Goal: Task Accomplishment & Management: Manage account settings

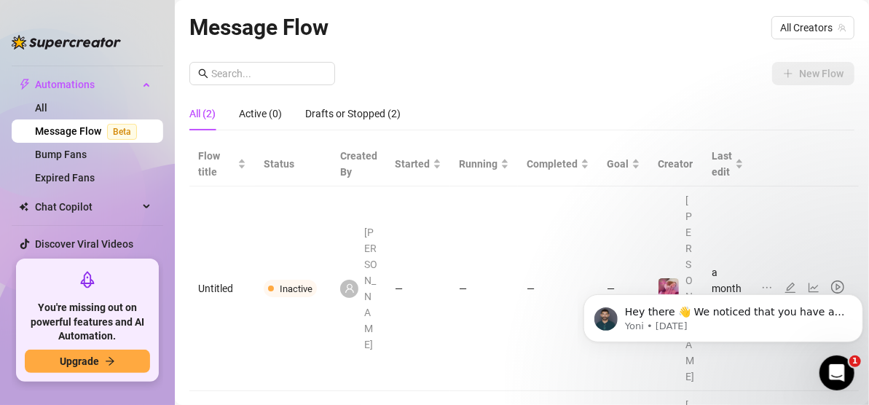
scroll to position [233, 0]
click at [87, 149] on link "Bump Fans" at bounding box center [61, 153] width 52 height 12
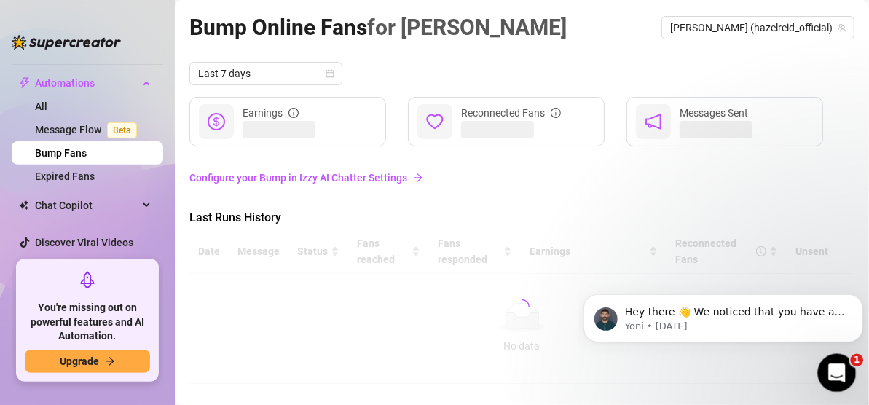
click at [837, 369] on icon "Open Intercom Messenger" at bounding box center [835, 371] width 24 height 24
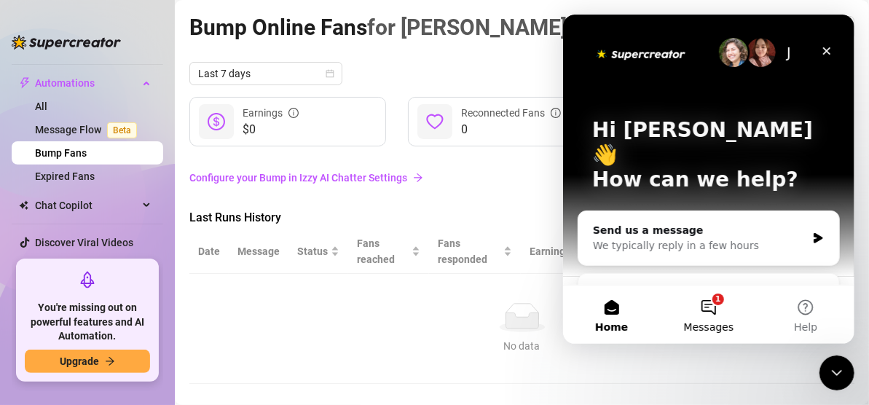
click at [719, 315] on button "1 Messages" at bounding box center [707, 314] width 97 height 58
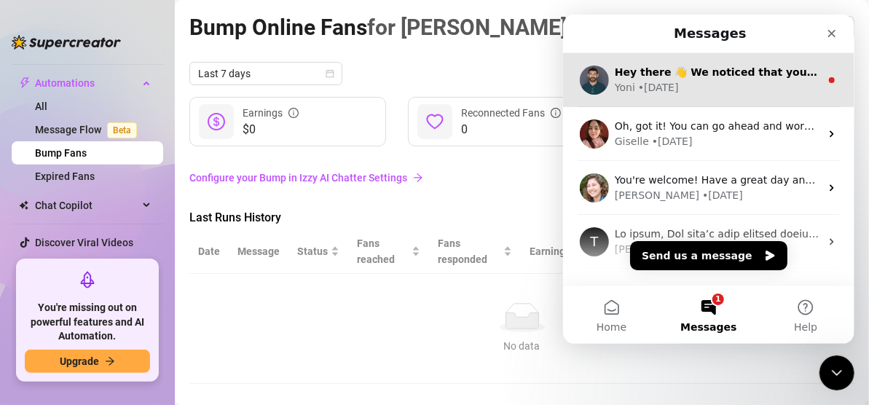
click at [728, 82] on div "Yoni • [DATE]" at bounding box center [716, 87] width 205 height 15
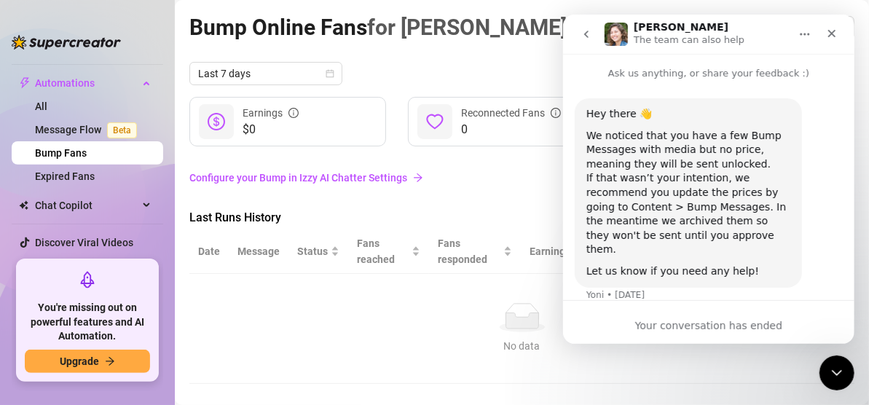
scroll to position [17, 0]
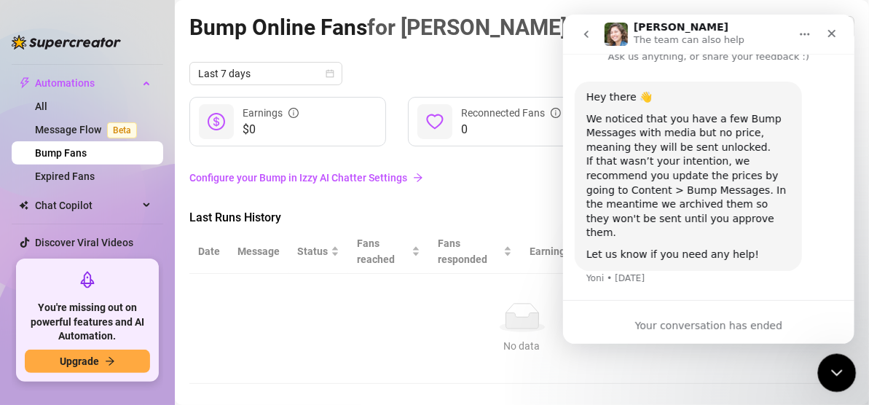
click at [842, 374] on icon "Close Intercom Messenger" at bounding box center [834, 370] width 17 height 17
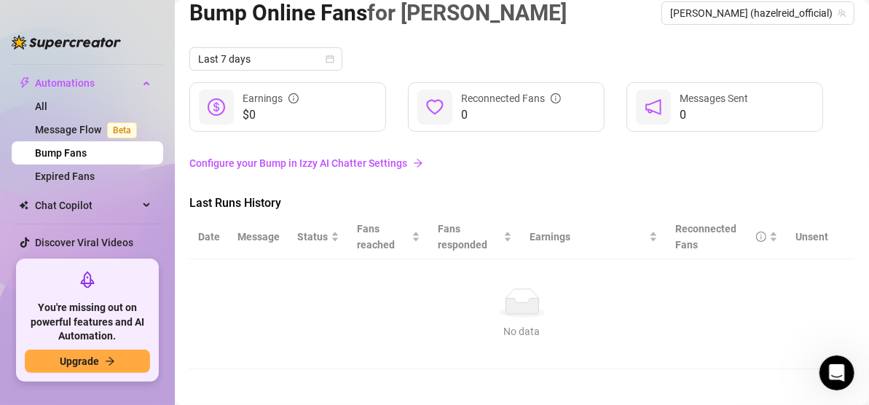
scroll to position [22, 0]
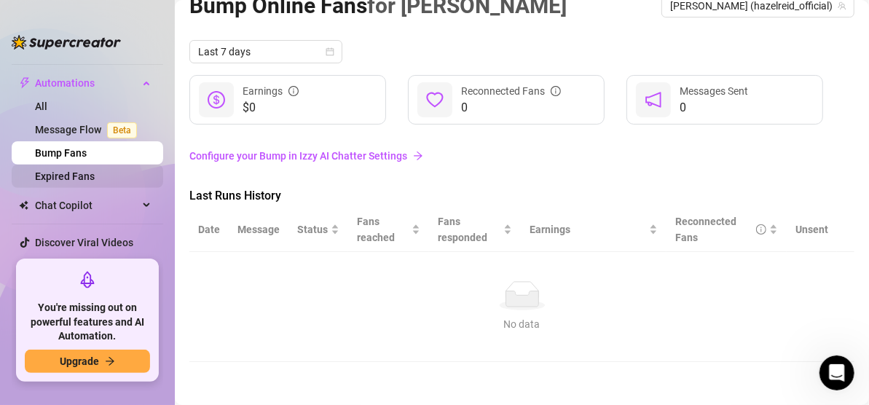
click at [95, 170] on link "Expired Fans" at bounding box center [65, 176] width 60 height 12
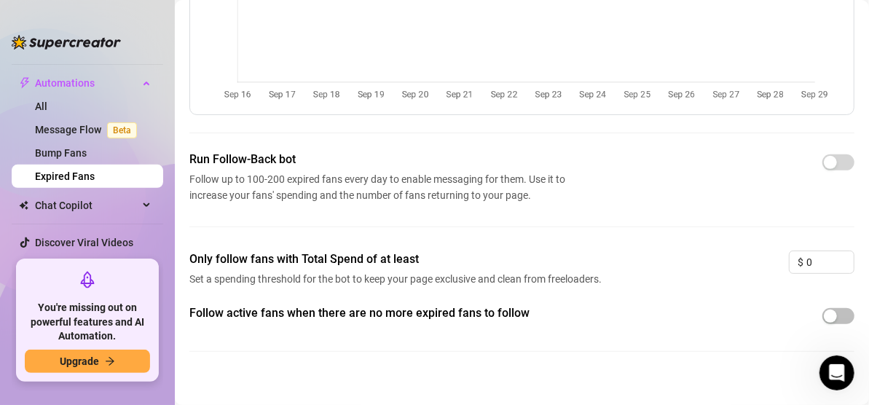
scroll to position [187, 0]
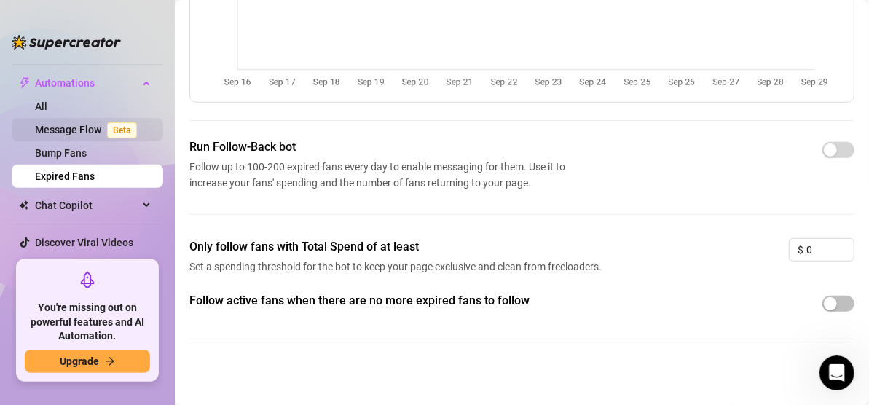
click at [74, 127] on link "Message Flow Beta" at bounding box center [89, 130] width 108 height 12
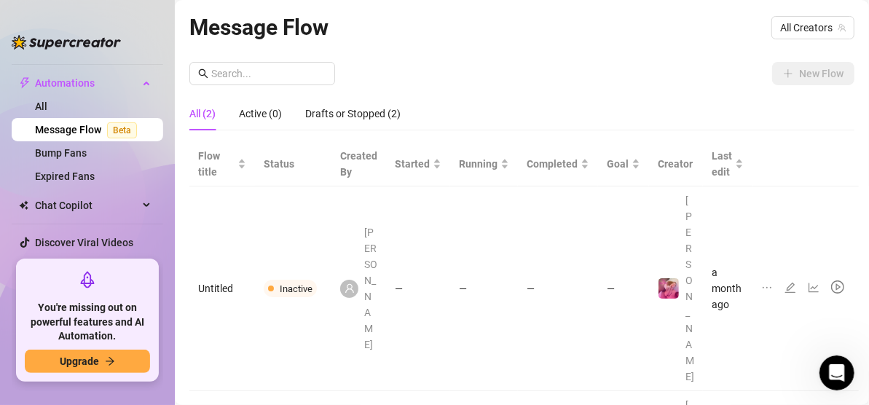
scroll to position [50, 0]
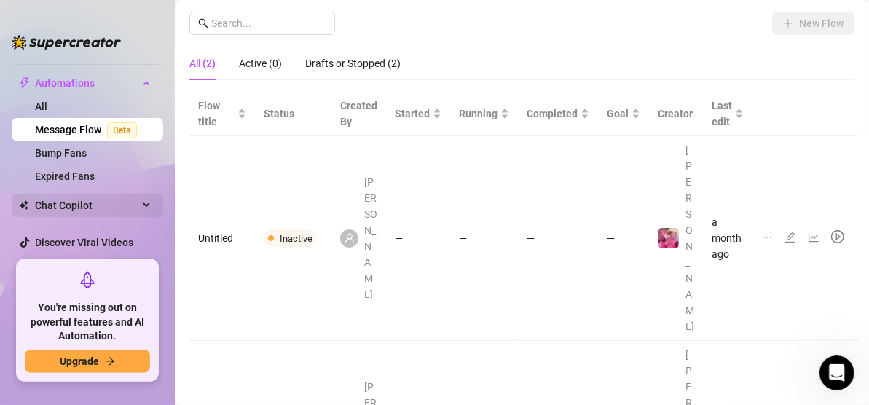
click at [88, 199] on span "Chat Copilot" at bounding box center [86, 205] width 103 height 23
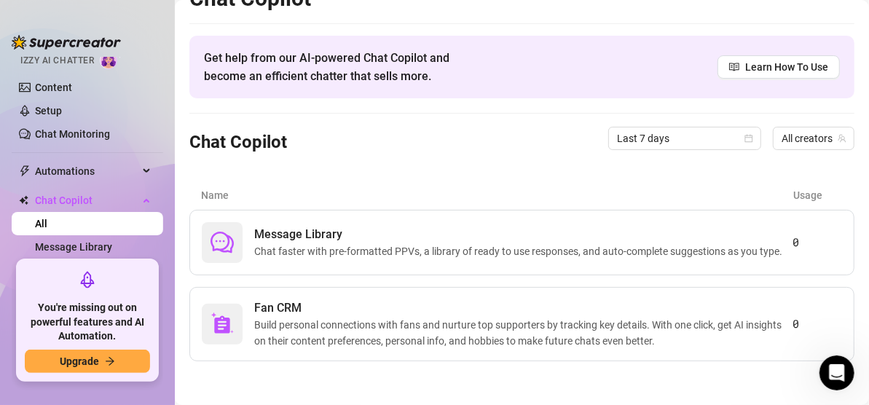
scroll to position [146, 0]
click at [81, 170] on span "Automations" at bounding box center [86, 170] width 103 height 23
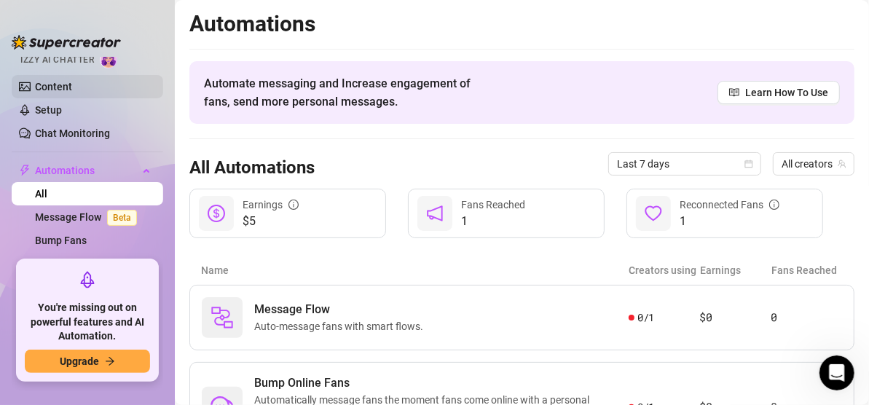
click at [72, 82] on link "Content" at bounding box center [53, 87] width 37 height 12
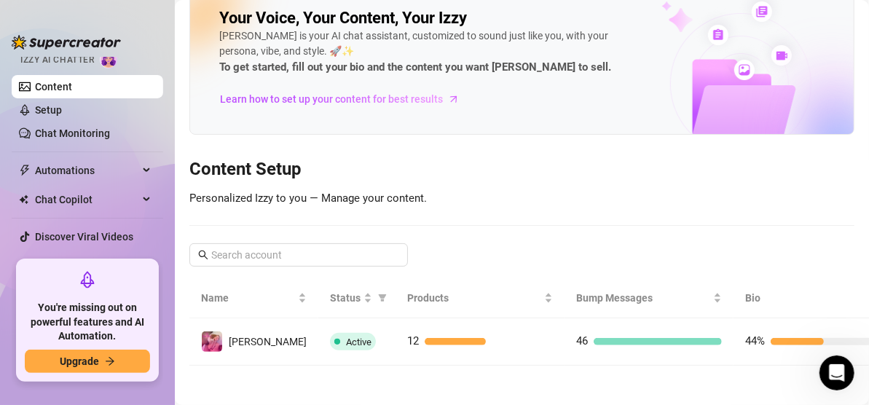
scroll to position [41, 0]
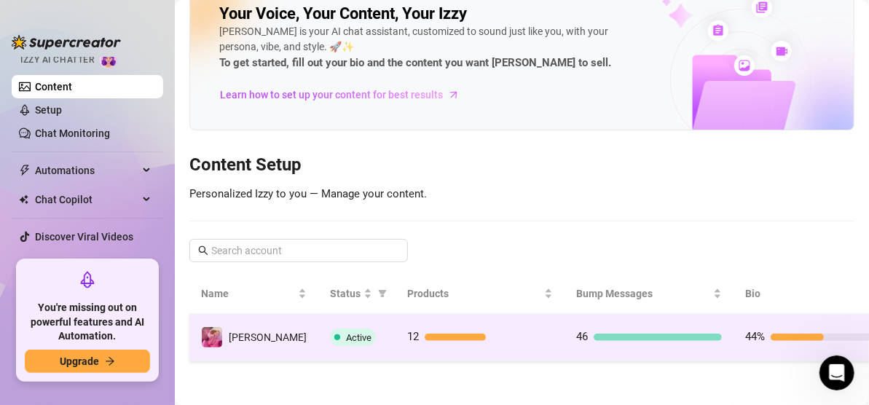
click at [346, 332] on span "Active" at bounding box center [358, 337] width 25 height 11
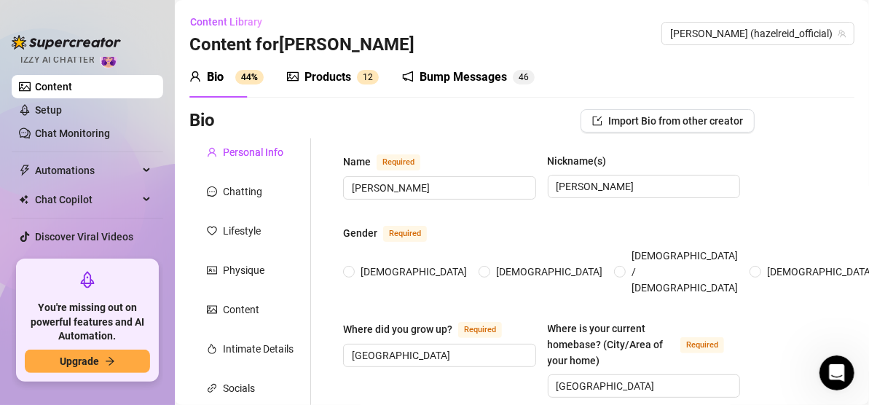
radio input "true"
type input "[DATE]"
click at [452, 71] on div "Bump Messages" at bounding box center [462, 76] width 87 height 17
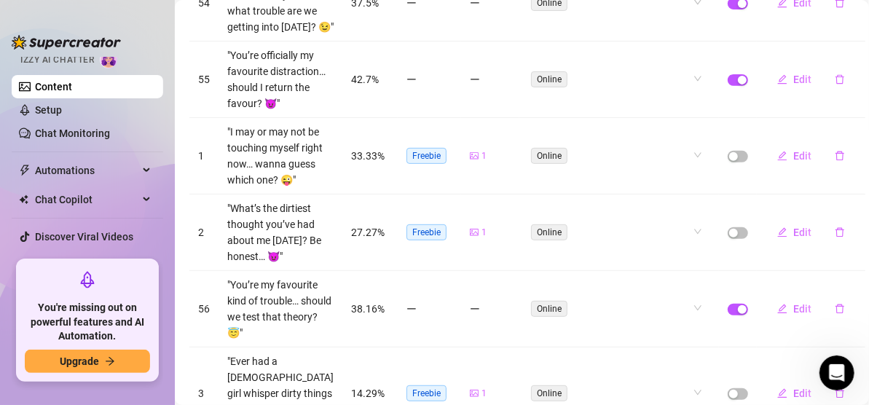
scroll to position [73, 0]
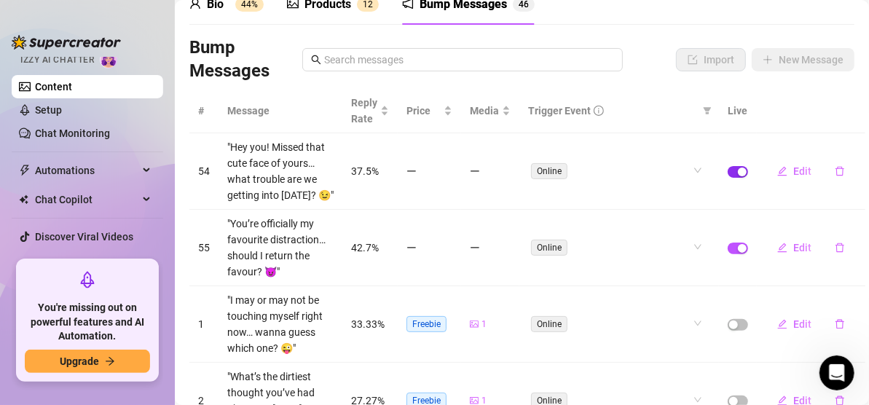
click at [738, 176] on div "button" at bounding box center [742, 171] width 9 height 9
click at [724, 286] on td at bounding box center [738, 248] width 38 height 76
click at [738, 253] on div "button" at bounding box center [742, 248] width 9 height 9
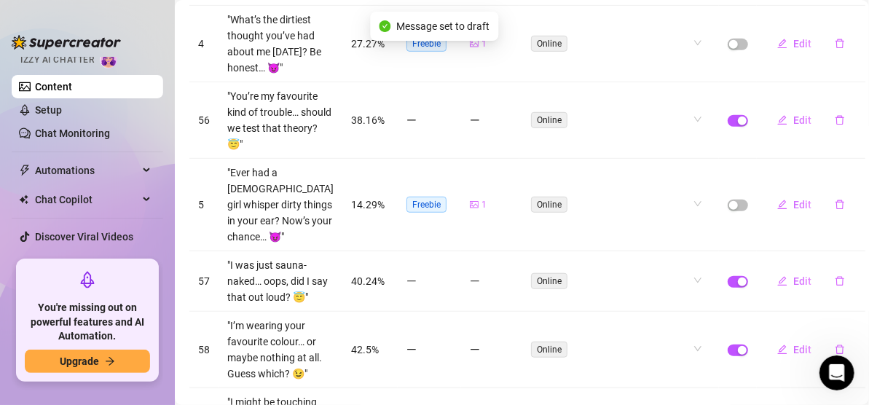
scroll to position [437, 0]
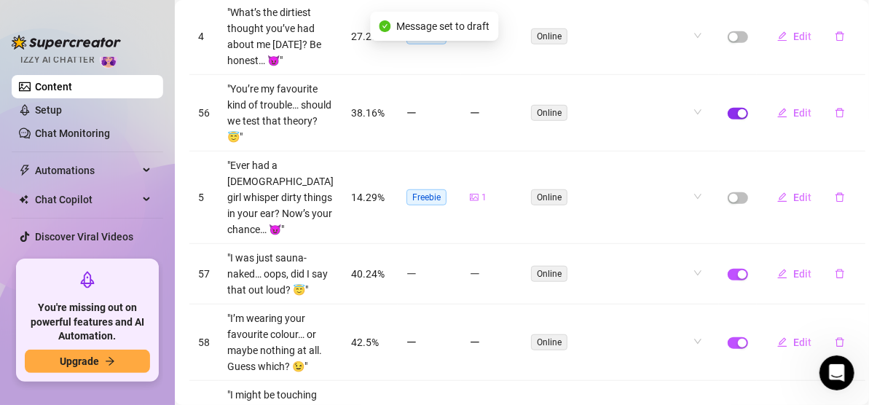
click at [738, 118] on div "button" at bounding box center [742, 113] width 9 height 9
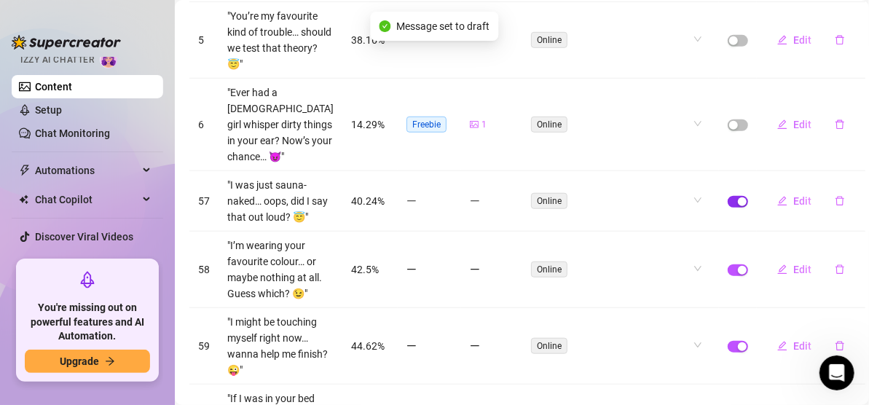
click at [738, 206] on div "button" at bounding box center [742, 201] width 9 height 9
click at [738, 274] on div "button" at bounding box center [742, 270] width 9 height 9
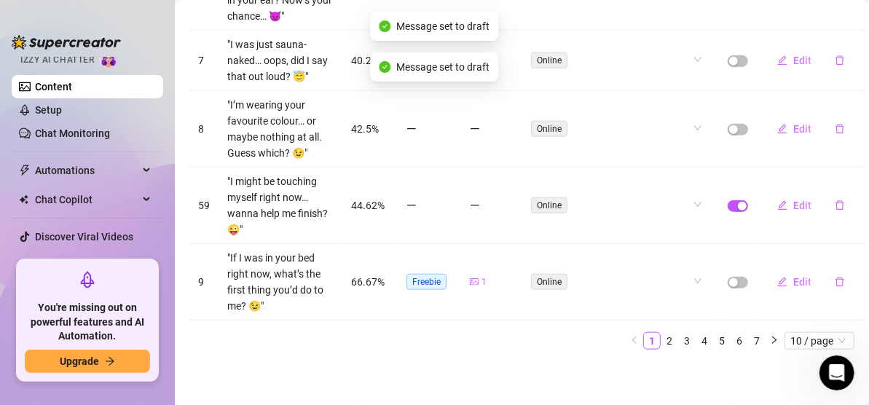
scroll to position [791, 0]
click at [738, 202] on div "button" at bounding box center [742, 206] width 9 height 9
click at [664, 344] on link "2" at bounding box center [669, 341] width 16 height 16
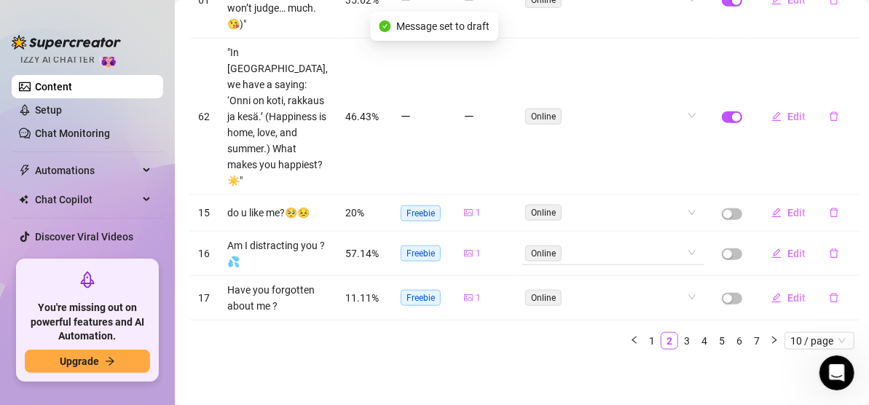
scroll to position [711, 0]
click at [722, 115] on span "button" at bounding box center [732, 117] width 20 height 12
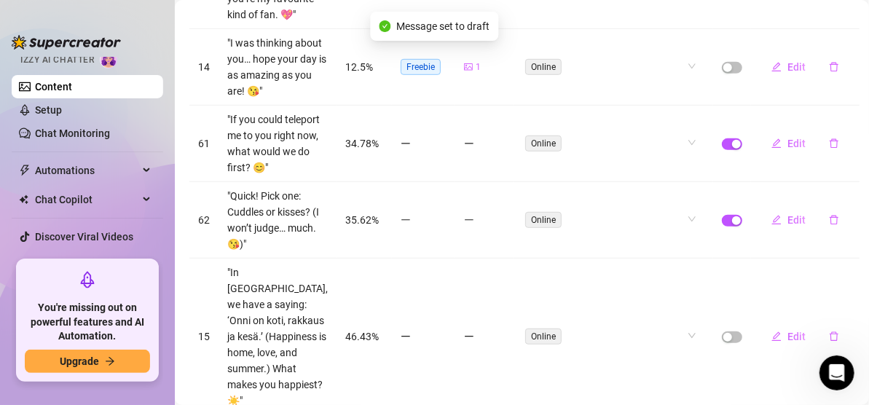
scroll to position [420, 0]
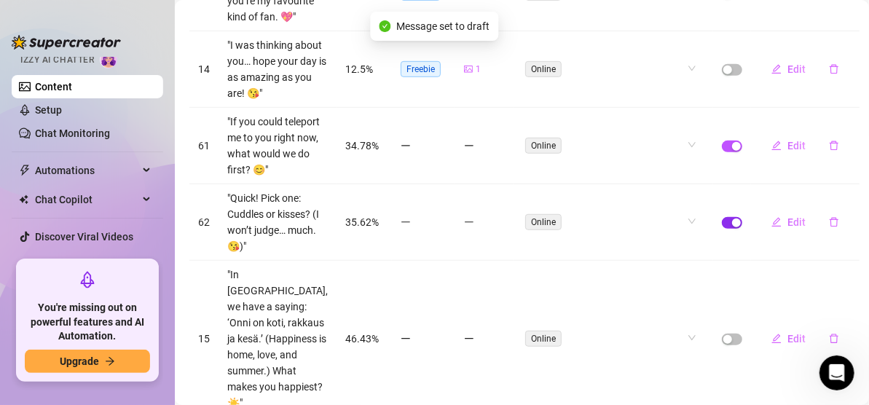
click at [726, 261] on td at bounding box center [732, 222] width 38 height 76
click at [732, 151] on div "button" at bounding box center [736, 146] width 9 height 9
click at [732, 227] on div "button" at bounding box center [736, 222] width 9 height 9
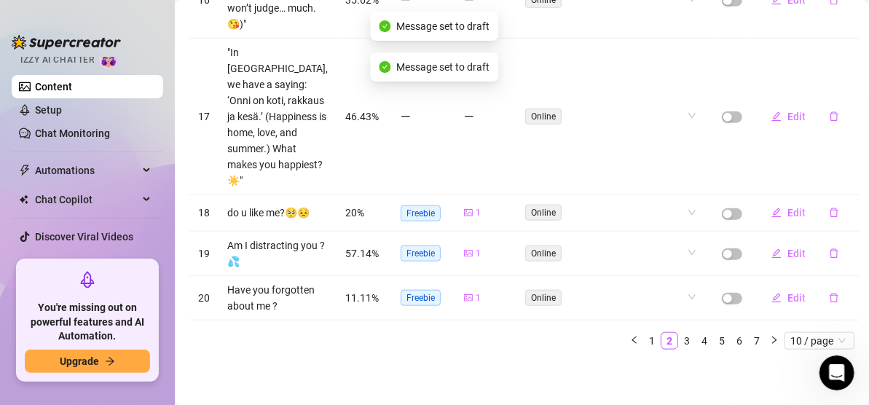
scroll to position [711, 0]
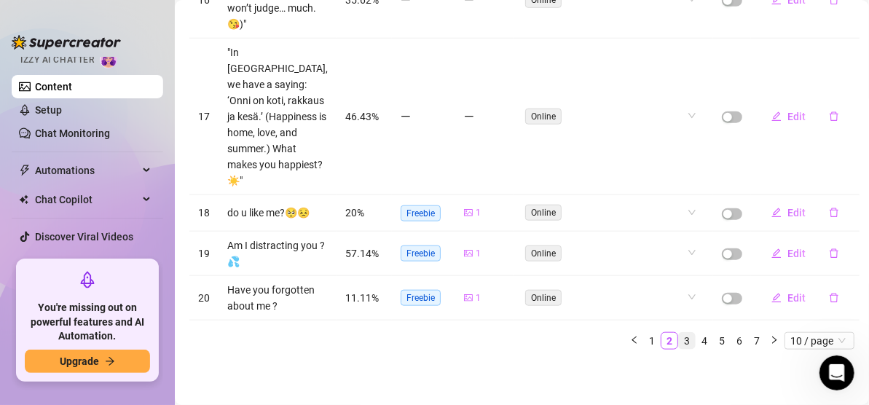
click at [679, 341] on link "3" at bounding box center [687, 341] width 16 height 16
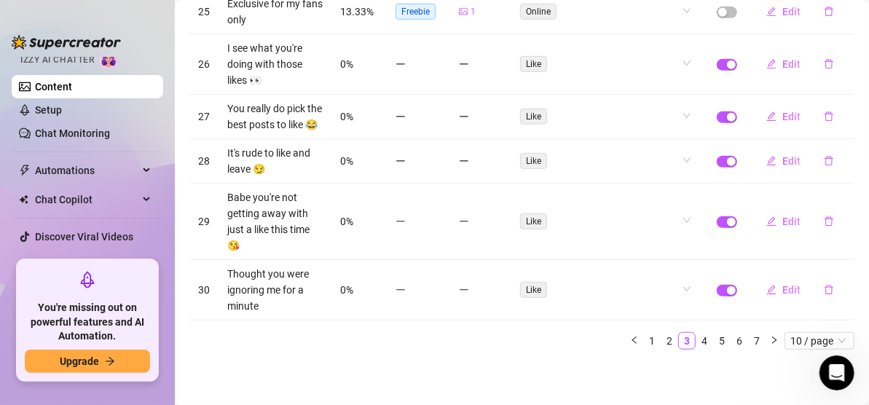
scroll to position [439, 0]
click at [727, 289] on div "button" at bounding box center [731, 290] width 9 height 9
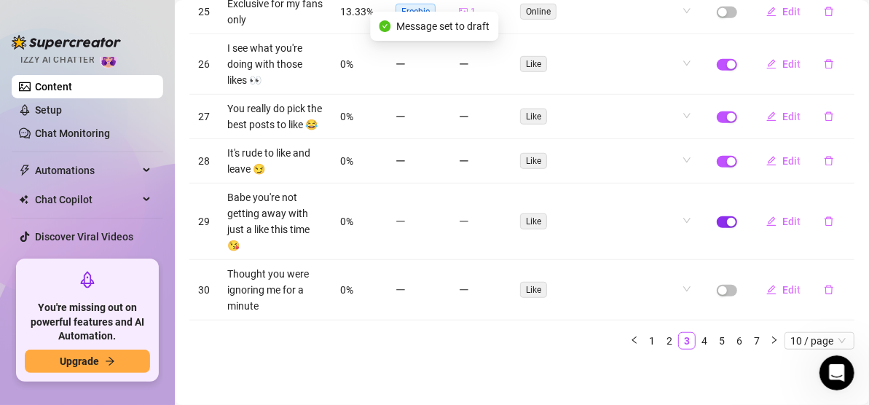
click at [716, 224] on span "button" at bounding box center [726, 222] width 20 height 12
click at [716, 162] on span "button" at bounding box center [726, 162] width 20 height 12
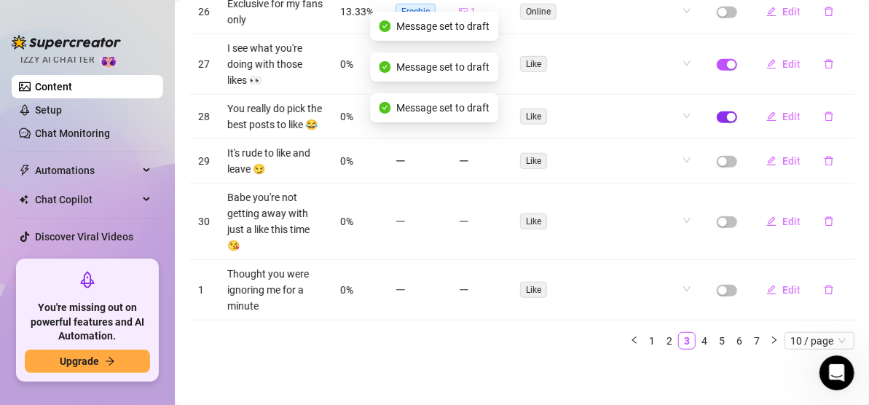
click at [716, 111] on span "button" at bounding box center [726, 117] width 20 height 12
click at [716, 59] on span "button" at bounding box center [726, 65] width 20 height 12
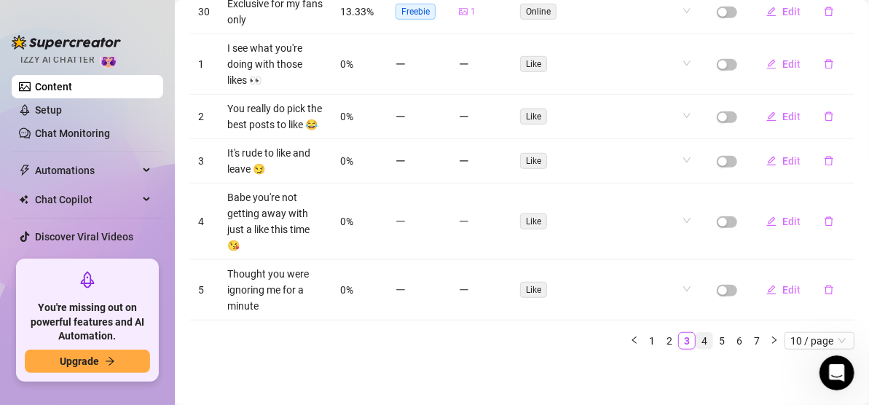
click at [696, 338] on link "4" at bounding box center [704, 341] width 16 height 16
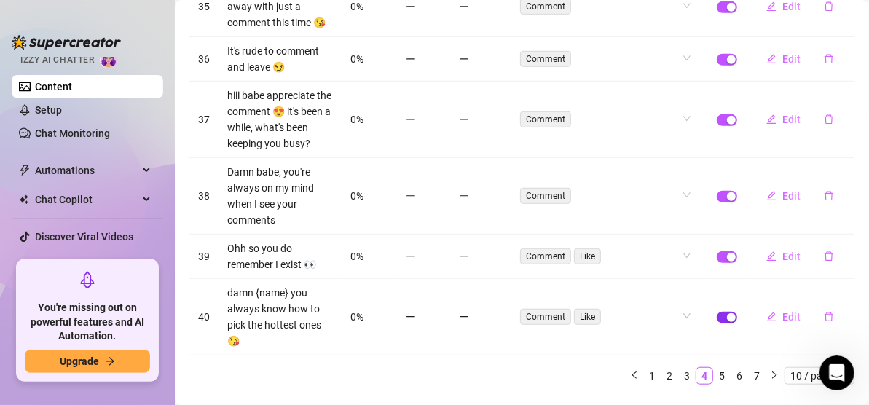
click at [727, 322] on div "button" at bounding box center [731, 317] width 9 height 9
drag, startPoint x: 719, startPoint y: 304, endPoint x: 716, endPoint y: 249, distance: 54.7
click at [727, 261] on div "button" at bounding box center [731, 257] width 9 height 9
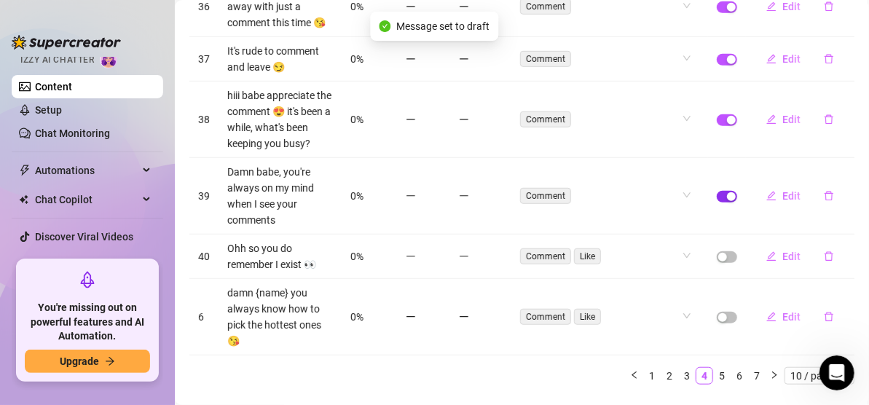
click at [716, 202] on button "button" at bounding box center [726, 197] width 20 height 12
click at [716, 126] on span "button" at bounding box center [726, 120] width 20 height 12
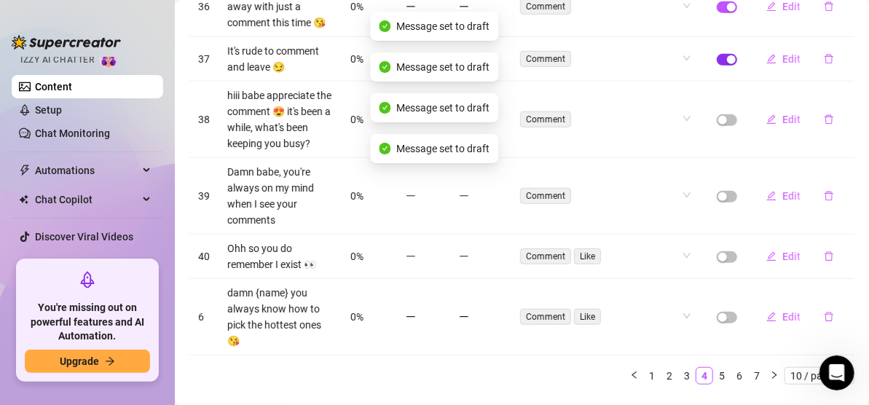
click at [727, 64] on div "button" at bounding box center [731, 59] width 9 height 9
click at [727, 12] on div "button" at bounding box center [731, 7] width 9 height 9
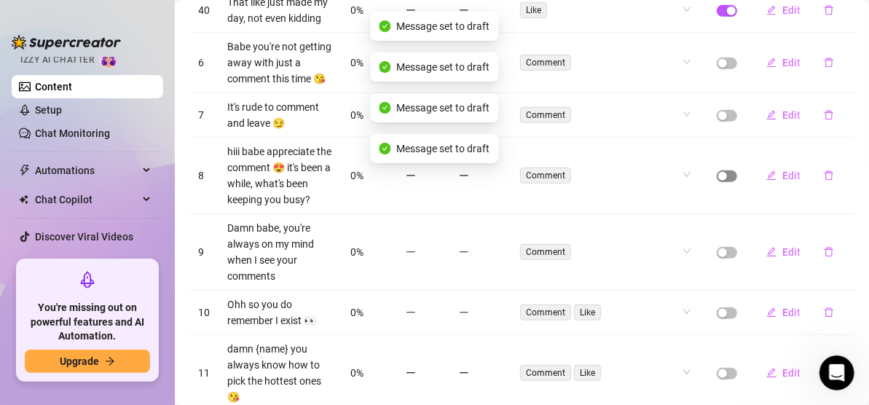
scroll to position [221, 0]
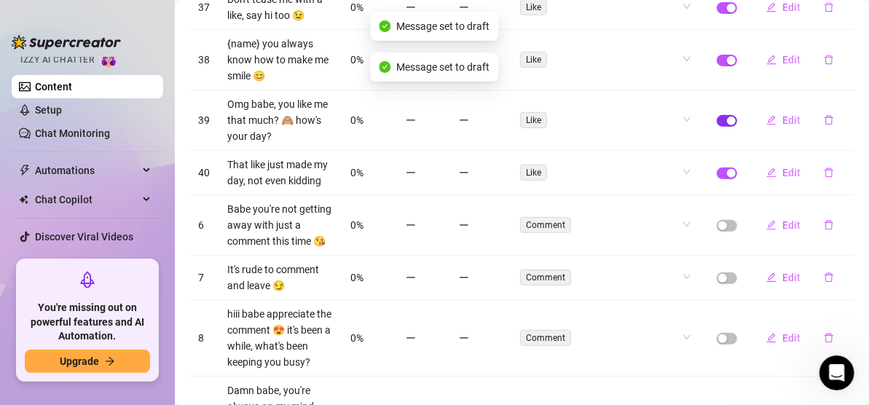
drag, startPoint x: 721, startPoint y: 181, endPoint x: 723, endPoint y: 121, distance: 59.7
click at [727, 178] on div "button" at bounding box center [731, 173] width 9 height 9
click at [727, 118] on div "button" at bounding box center [731, 120] width 9 height 9
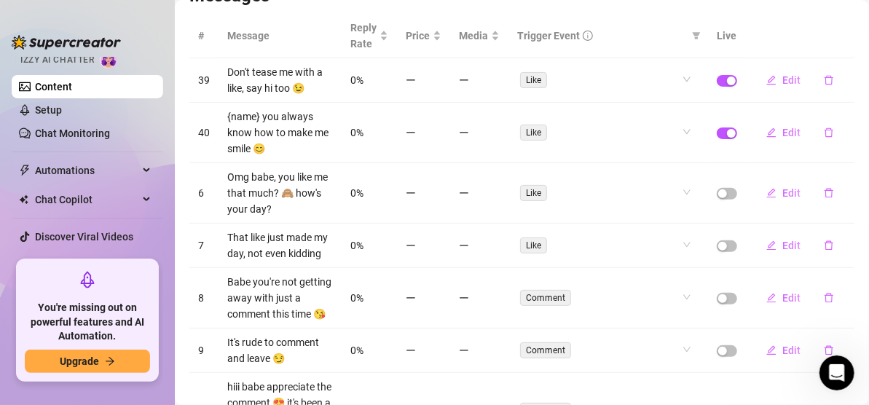
click at [717, 125] on td at bounding box center [727, 133] width 38 height 60
click at [716, 78] on span "button" at bounding box center [726, 81] width 20 height 12
click at [727, 133] on div "button" at bounding box center [731, 133] width 9 height 9
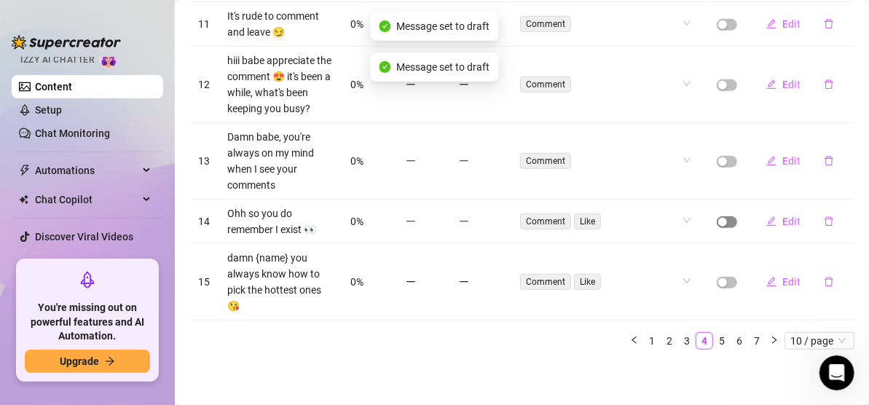
scroll to position [519, 0]
click at [714, 340] on link "5" at bounding box center [722, 341] width 16 height 16
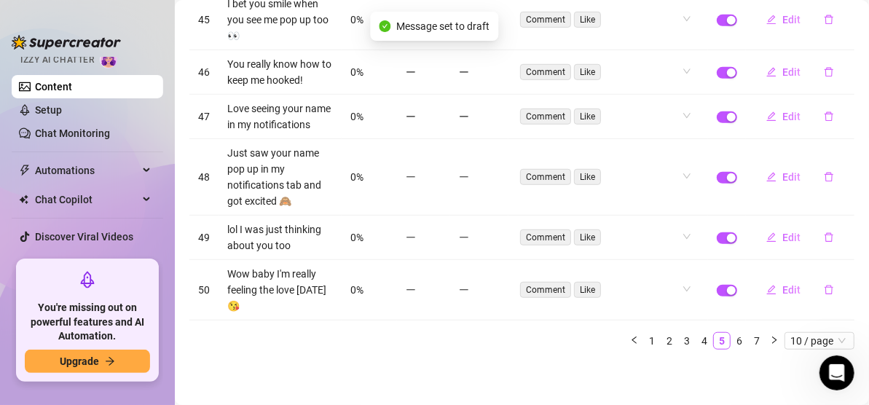
scroll to position [430, 0]
click at [716, 290] on span "button" at bounding box center [726, 291] width 20 height 12
click at [727, 237] on div "button" at bounding box center [731, 238] width 9 height 9
click at [717, 172] on span "button" at bounding box center [726, 178] width 20 height 12
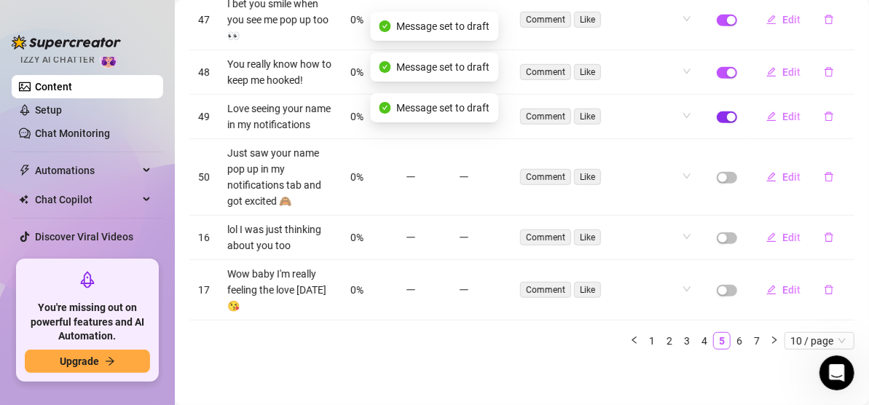
click at [716, 111] on span "button" at bounding box center [726, 117] width 20 height 12
click at [727, 68] on div "button" at bounding box center [731, 72] width 9 height 9
click at [727, 16] on div "button" at bounding box center [731, 20] width 9 height 9
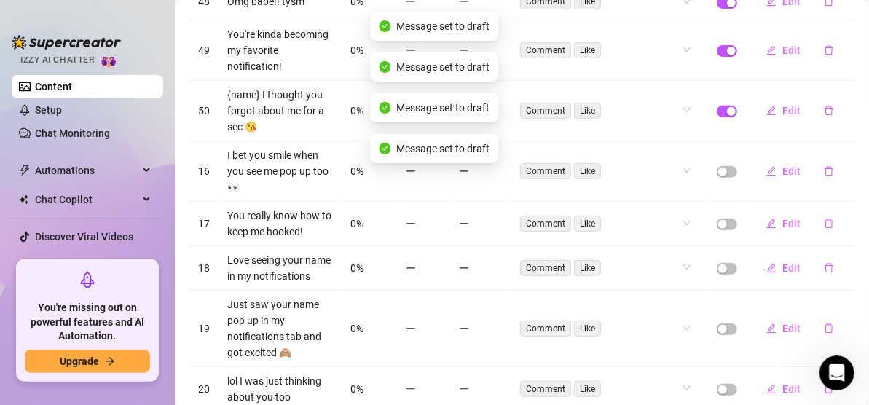
scroll to position [212, 0]
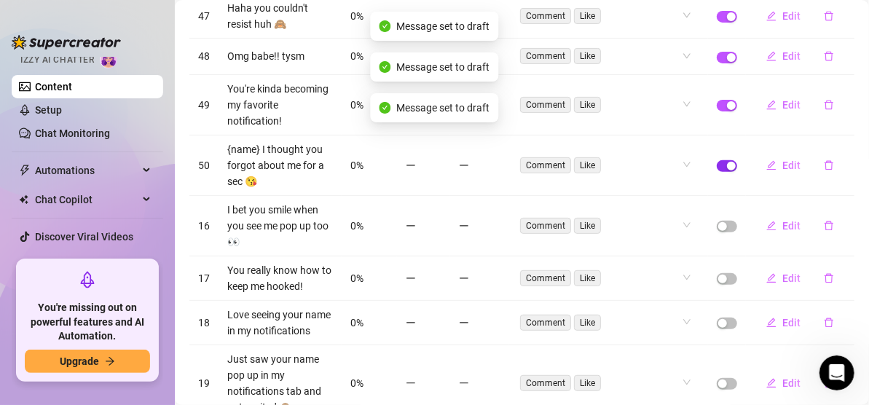
click at [716, 160] on span "button" at bounding box center [726, 166] width 20 height 12
click at [716, 107] on span "button" at bounding box center [726, 106] width 20 height 12
click at [727, 53] on div "button" at bounding box center [731, 57] width 9 height 9
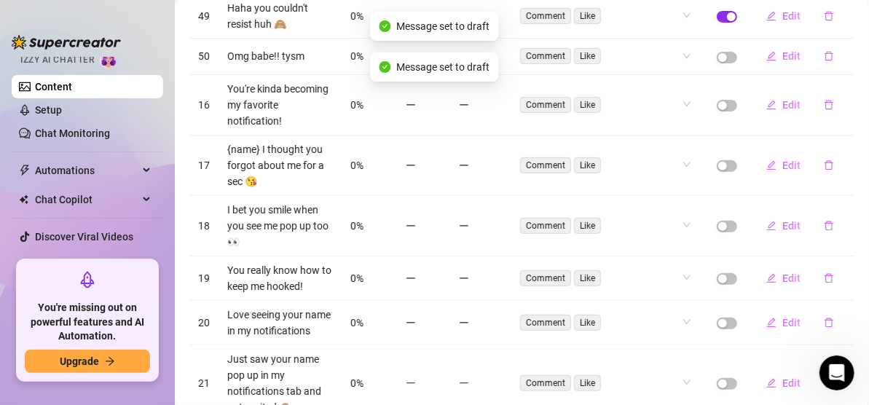
click at [727, 16] on div "button" at bounding box center [731, 16] width 9 height 9
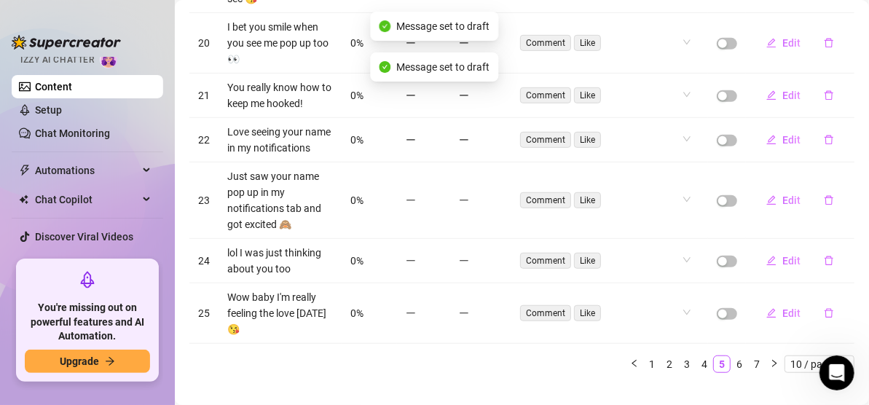
scroll to position [430, 0]
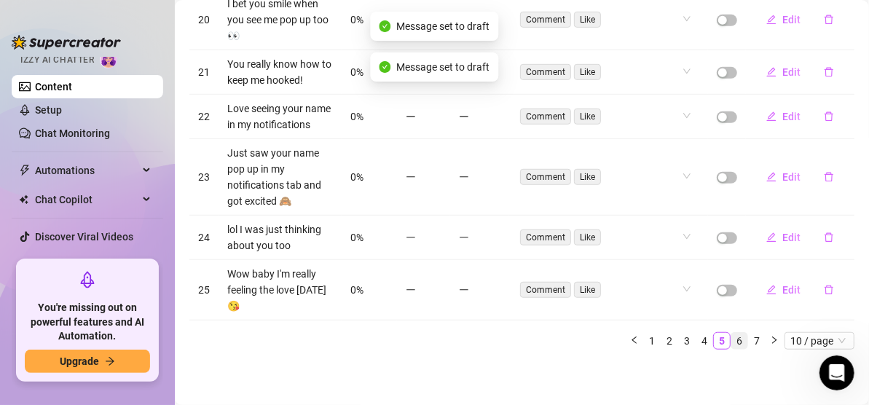
click at [731, 338] on link "6" at bounding box center [739, 341] width 16 height 16
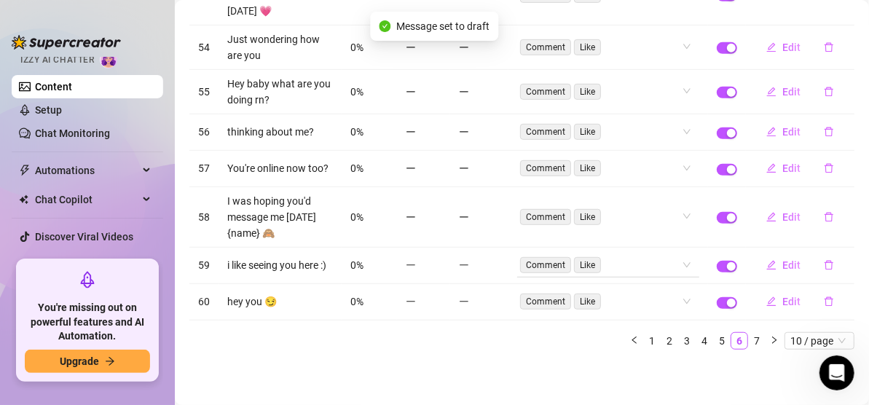
scroll to position [357, 0]
click at [727, 305] on div "button" at bounding box center [731, 303] width 9 height 9
click at [727, 265] on div "button" at bounding box center [731, 266] width 9 height 9
click at [716, 213] on span "button" at bounding box center [726, 218] width 20 height 12
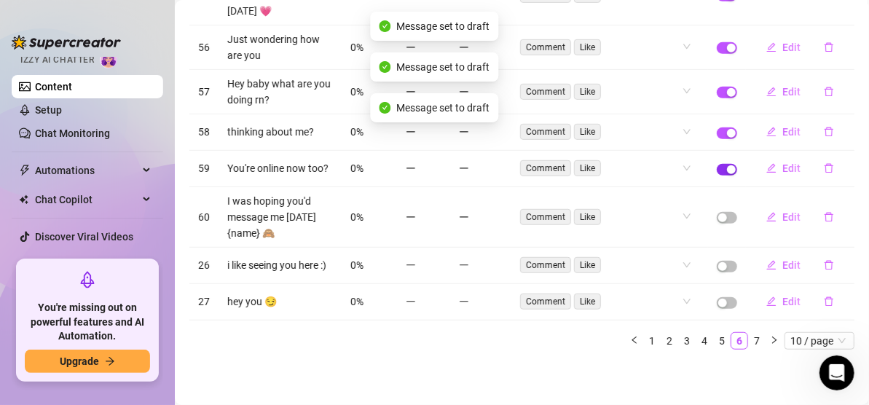
click at [727, 165] on div "button" at bounding box center [731, 169] width 9 height 9
click at [727, 129] on div "button" at bounding box center [731, 133] width 9 height 9
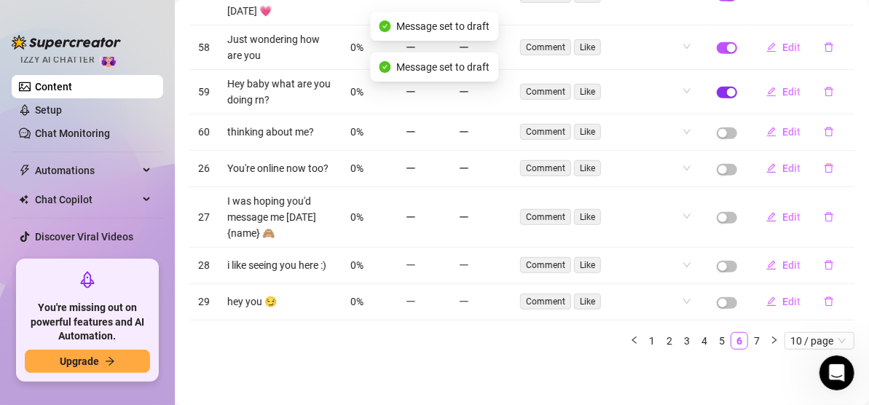
click at [727, 88] on div "button" at bounding box center [731, 92] width 9 height 9
click at [716, 42] on span "button" at bounding box center [726, 48] width 20 height 12
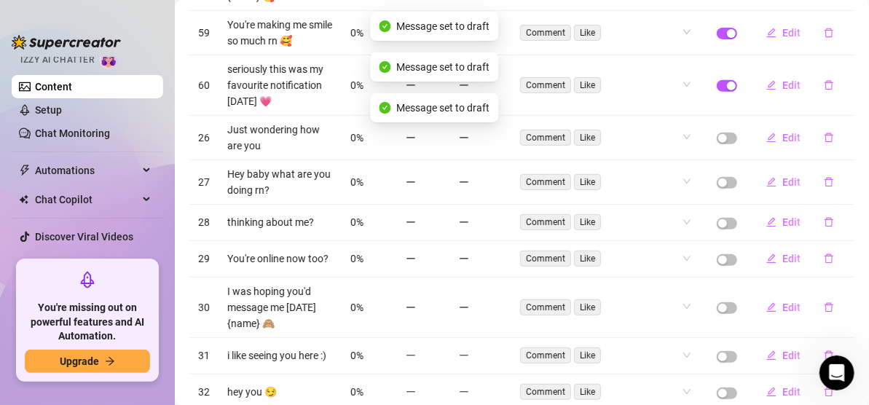
scroll to position [212, 0]
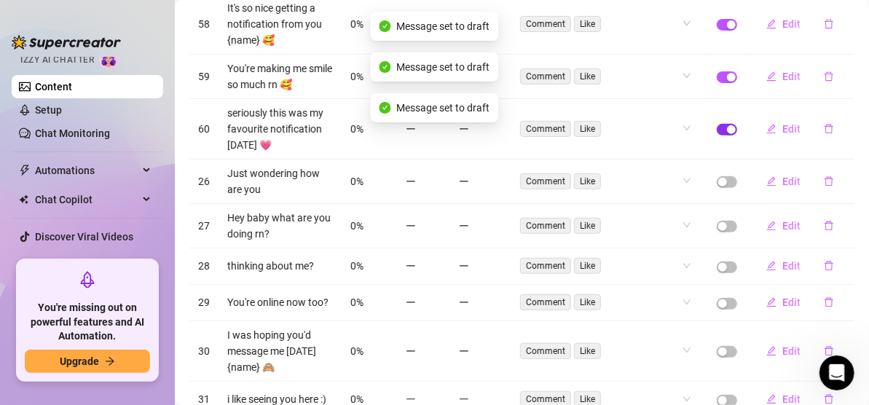
click at [727, 130] on div "button" at bounding box center [731, 129] width 9 height 9
click at [727, 77] on div "button" at bounding box center [731, 77] width 9 height 9
click at [727, 20] on div "button" at bounding box center [731, 24] width 9 height 9
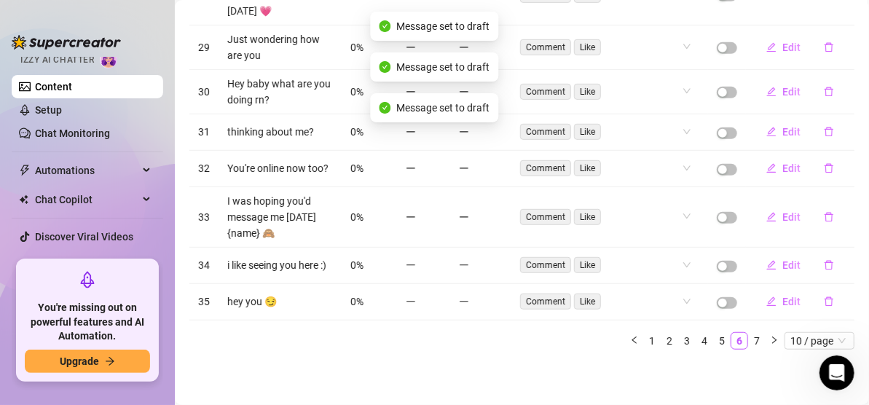
scroll to position [357, 0]
click at [748, 336] on link "7" at bounding box center [756, 341] width 16 height 16
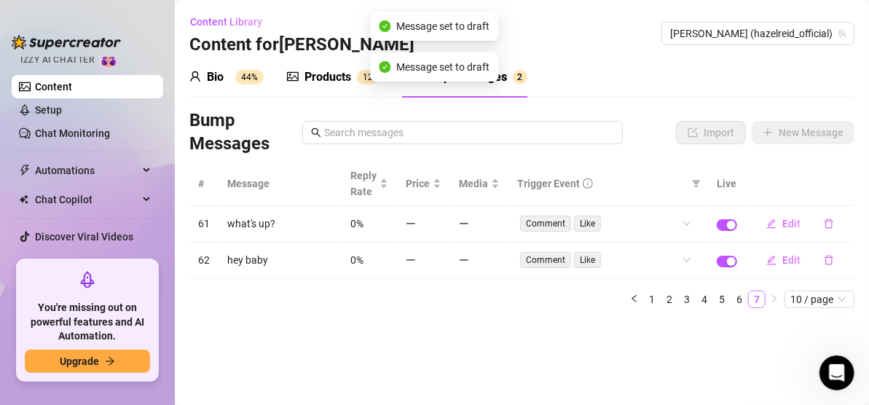
scroll to position [0, 0]
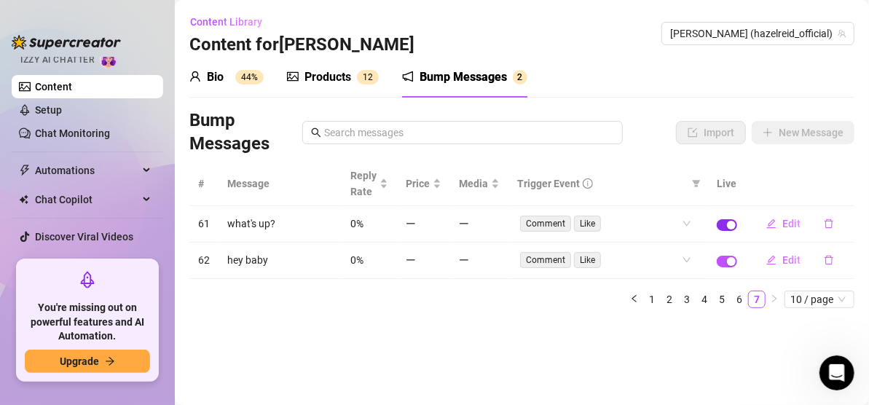
click at [735, 221] on div "button" at bounding box center [731, 225] width 9 height 9
click at [730, 259] on div "button" at bounding box center [731, 261] width 9 height 9
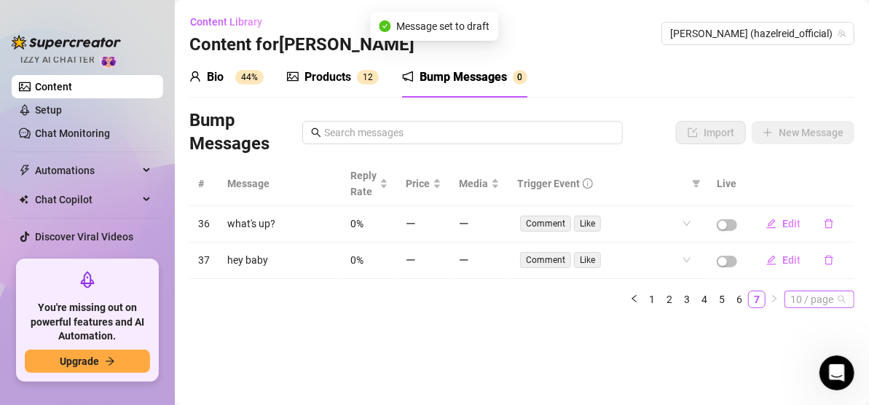
click at [806, 294] on span "10 / page" at bounding box center [819, 299] width 58 height 16
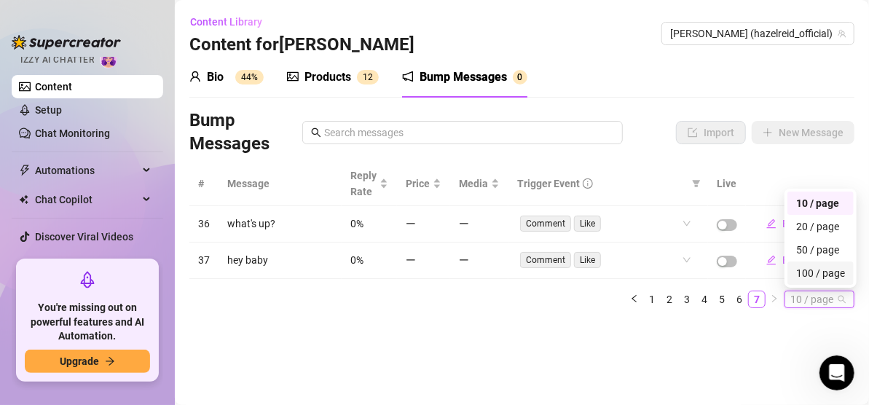
click at [813, 266] on div "100 / page" at bounding box center [820, 273] width 49 height 16
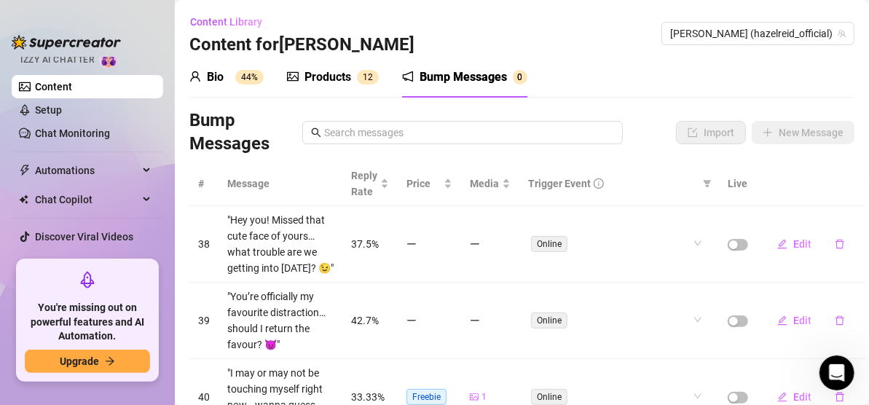
click at [341, 74] on div "Products" at bounding box center [327, 76] width 47 height 17
